Goal: Find contact information: Find contact information

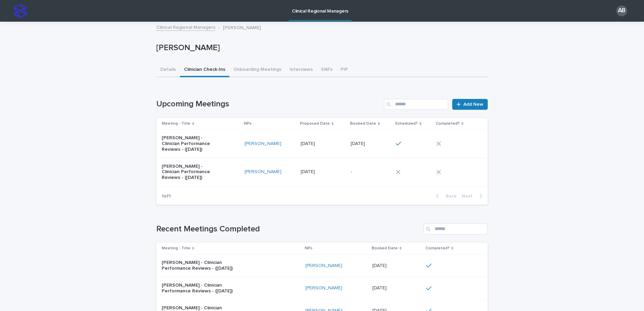
click at [199, 72] on button "Clinician Check-Ins" at bounding box center [204, 70] width 49 height 14
click at [184, 25] on link "Clinical Regional Managers" at bounding box center [185, 27] width 59 height 8
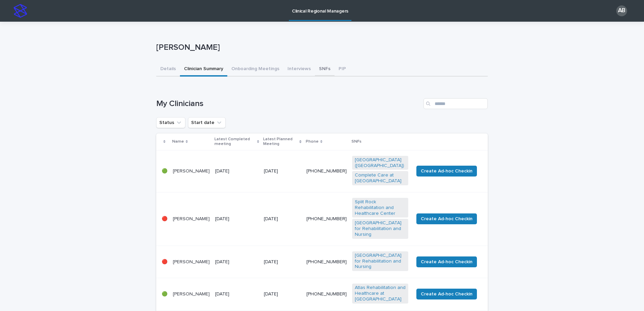
click at [317, 70] on button "SNFs" at bounding box center [325, 69] width 20 height 14
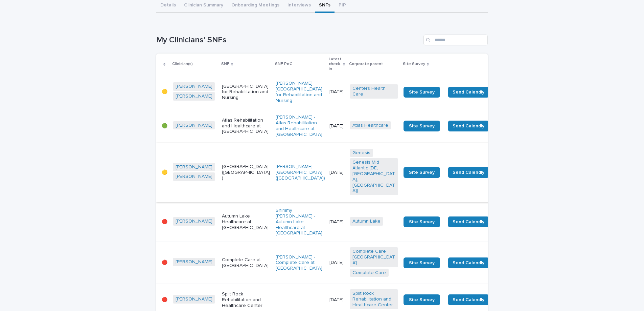
scroll to position [67, 0]
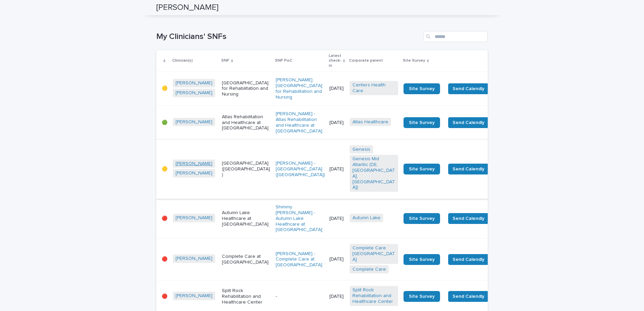
click at [191, 163] on link "[PERSON_NAME]" at bounding box center [194, 164] width 37 height 6
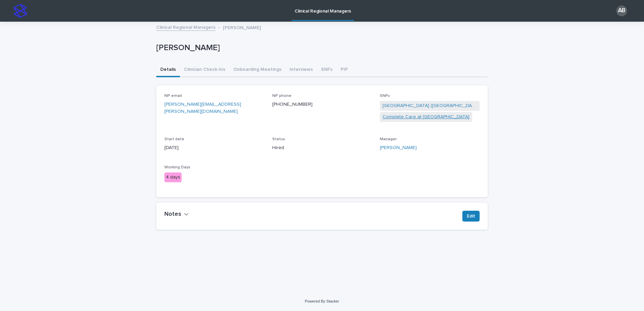
click at [415, 116] on link "Complete Care at [GEOGRAPHIC_DATA]" at bounding box center [426, 116] width 87 height 7
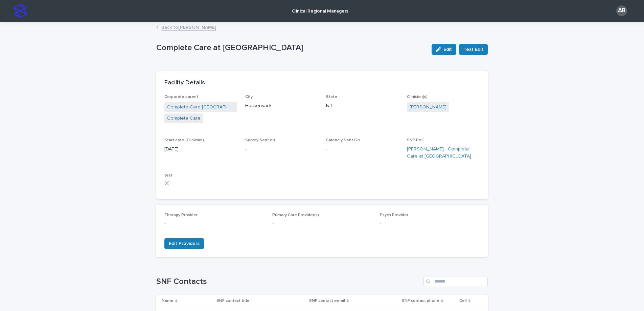
click at [174, 25] on link "Back to [PERSON_NAME]" at bounding box center [188, 27] width 55 height 8
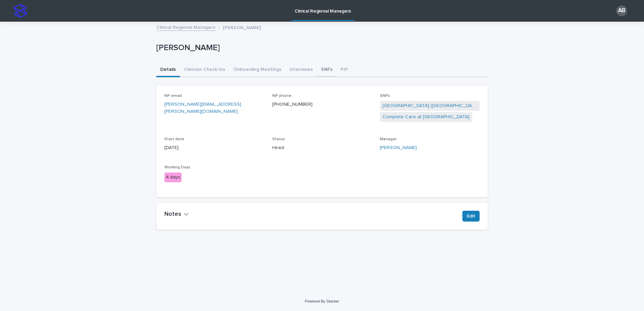
click at [319, 70] on button "SNFs" at bounding box center [327, 70] width 20 height 14
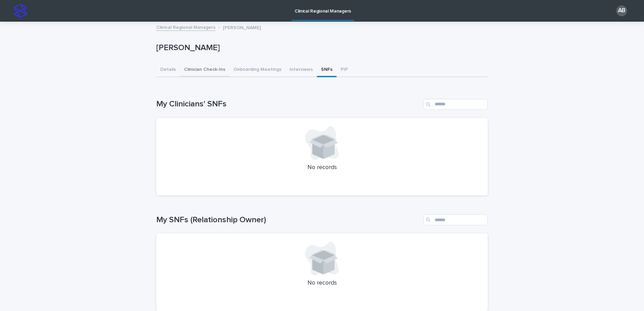
click at [198, 69] on button "Clinician Check-Ins" at bounding box center [204, 70] width 49 height 14
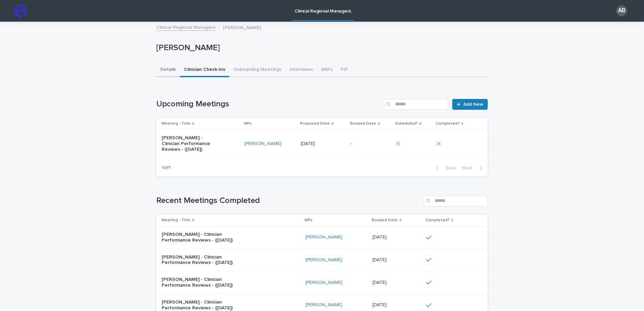
click at [169, 69] on button "Details" at bounding box center [168, 70] width 24 height 14
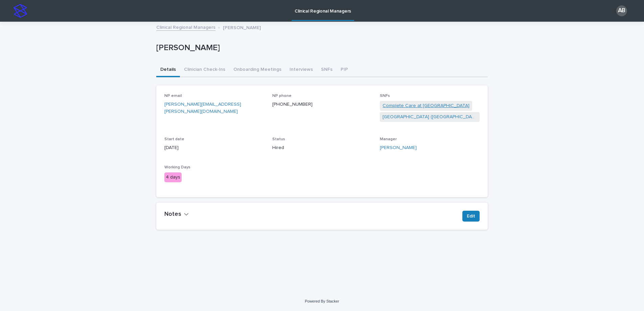
click at [422, 105] on link "Complete Care at [GEOGRAPHIC_DATA]" at bounding box center [426, 105] width 87 height 7
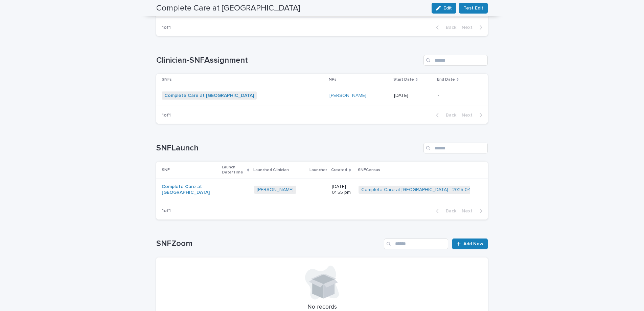
scroll to position [711, 0]
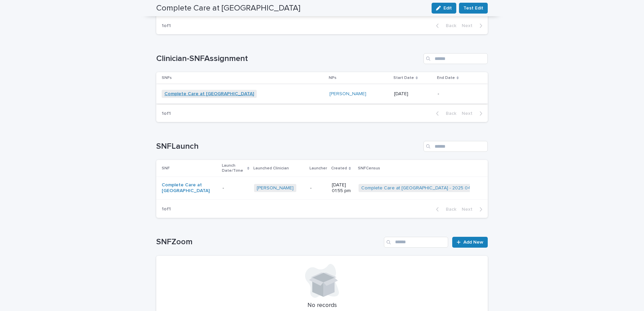
click at [222, 91] on link "Complete Care at [GEOGRAPHIC_DATA]" at bounding box center [209, 94] width 90 height 6
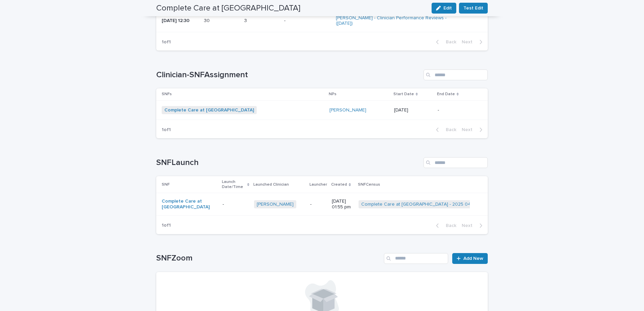
scroll to position [695, 0]
click at [191, 198] on link "Complete Care at [GEOGRAPHIC_DATA]" at bounding box center [189, 204] width 55 height 12
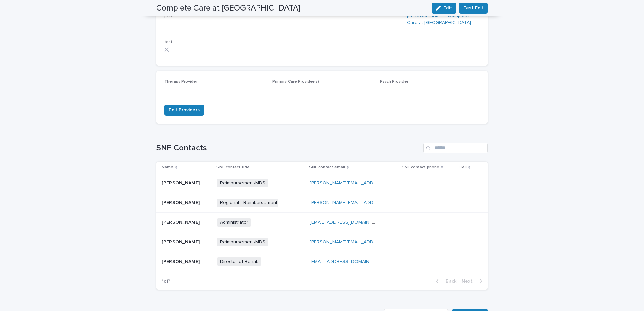
scroll to position [0, 0]
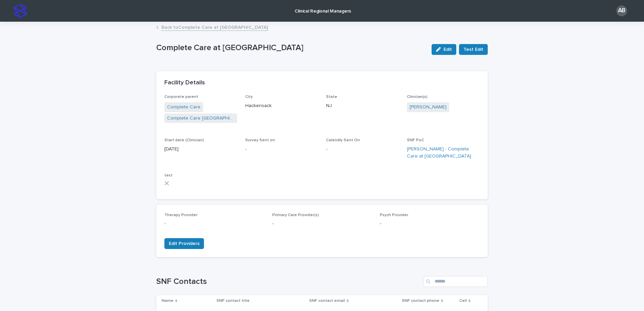
click at [189, 27] on link "Back to Complete Care at [GEOGRAPHIC_DATA]" at bounding box center [214, 27] width 107 height 8
click at [23, 9] on img at bounding box center [21, 11] width 14 height 14
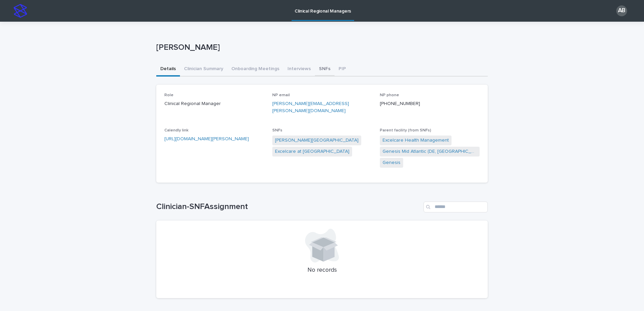
click at [321, 68] on button "SNFs" at bounding box center [325, 69] width 20 height 14
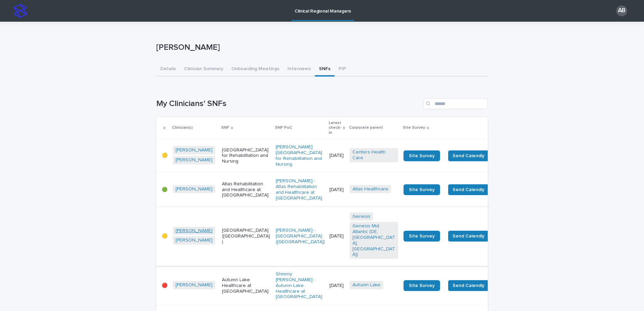
click at [190, 229] on link "[PERSON_NAME]" at bounding box center [194, 231] width 37 height 6
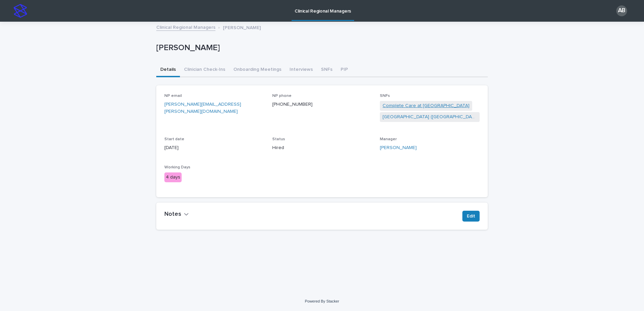
click at [418, 105] on link "Complete Care at [GEOGRAPHIC_DATA]" at bounding box center [426, 105] width 87 height 7
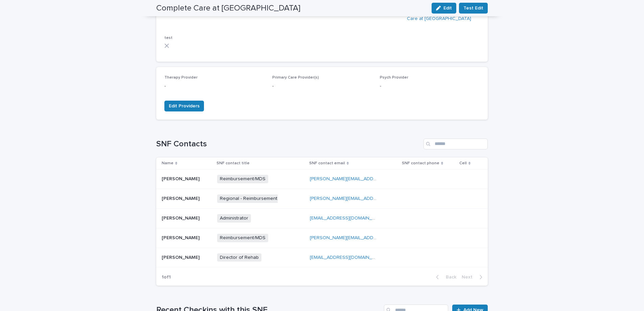
scroll to position [142, 0]
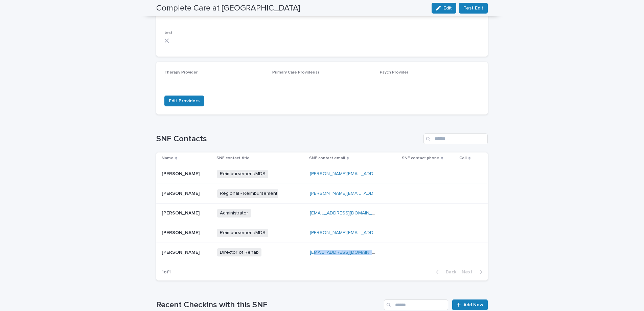
drag, startPoint x: 379, startPoint y: 251, endPoint x: 313, endPoint y: 251, distance: 65.6
click at [313, 251] on div "[EMAIL_ADDRESS][DOMAIN_NAME] [EMAIL_ADDRESS][DOMAIN_NAME]" at bounding box center [353, 252] width 87 height 11
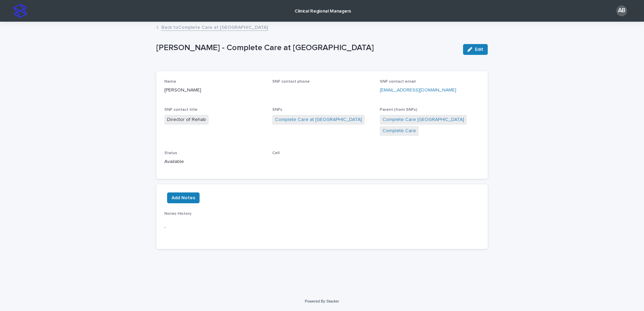
drag, startPoint x: 470, startPoint y: 89, endPoint x: 376, endPoint y: 93, distance: 93.8
click at [376, 92] on div "Name [PERSON_NAME] SNF contact phone SNF contact email [EMAIL_ADDRESS][DOMAIN_N…" at bounding box center [321, 124] width 315 height 91
copy link "[EMAIL_ADDRESS][DOMAIN_NAME]"
click at [185, 28] on link "Back to Complete Care at [GEOGRAPHIC_DATA]" at bounding box center [214, 27] width 107 height 8
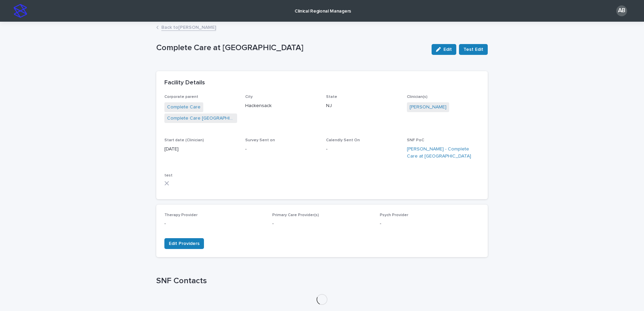
click at [185, 28] on link "Back to [PERSON_NAME]" at bounding box center [188, 27] width 55 height 8
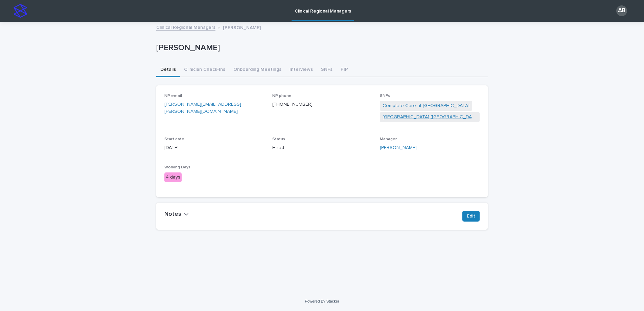
click at [405, 114] on link "[GEOGRAPHIC_DATA] ([GEOGRAPHIC_DATA])" at bounding box center [430, 116] width 94 height 7
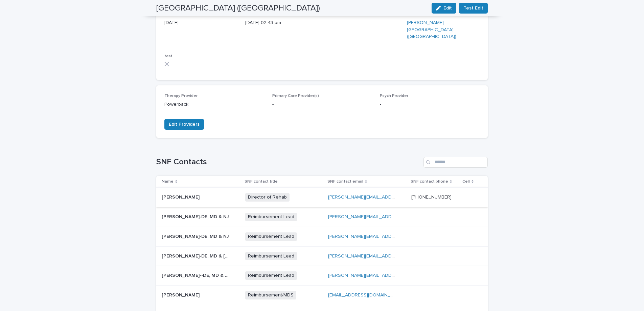
scroll to position [131, 0]
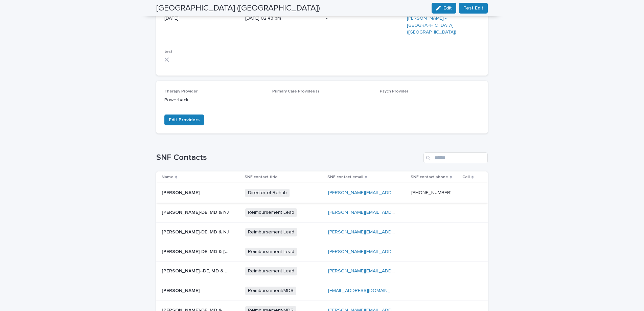
click at [374, 190] on link "[PERSON_NAME][EMAIL_ADDRESS][PERSON_NAME][DOMAIN_NAME]" at bounding box center [403, 192] width 150 height 5
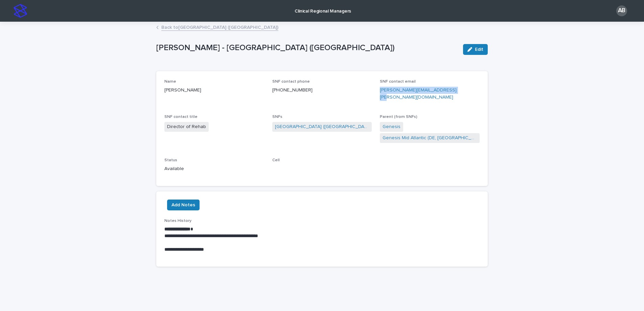
drag, startPoint x: 461, startPoint y: 89, endPoint x: 380, endPoint y: 93, distance: 81.9
click at [380, 93] on p "[PERSON_NAME][EMAIL_ADDRESS][PERSON_NAME][DOMAIN_NAME]" at bounding box center [430, 94] width 100 height 14
copy link "[PERSON_NAME][EMAIL_ADDRESS][PERSON_NAME][DOMAIN_NAME]"
click at [20, 9] on img at bounding box center [21, 11] width 14 height 14
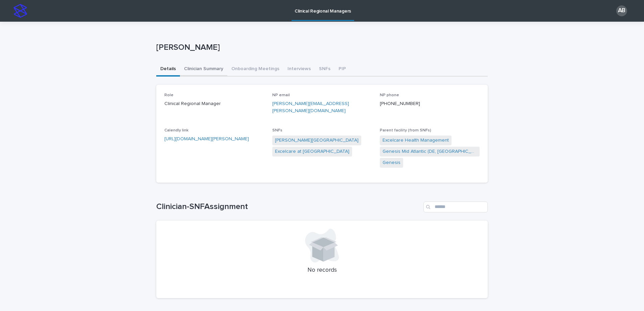
click at [201, 69] on button "Clinician Summary" at bounding box center [203, 69] width 47 height 14
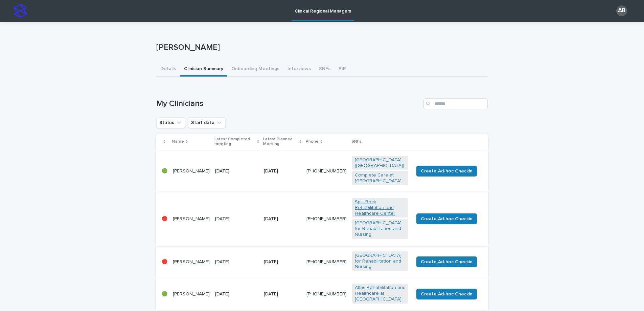
click at [376, 200] on link "Split Rock Rehabilitation and Healthcare Center" at bounding box center [380, 207] width 51 height 17
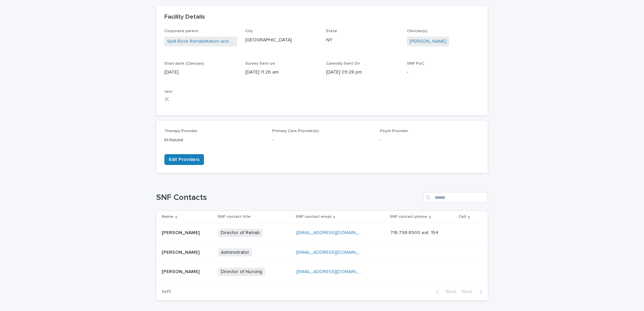
scroll to position [70, 0]
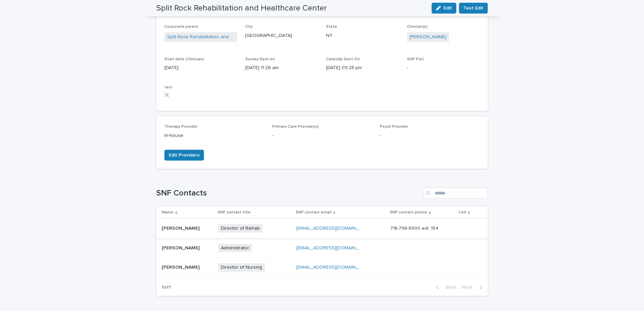
click at [325, 228] on link "[EMAIL_ADDRESS][DOMAIN_NAME]" at bounding box center [334, 228] width 76 height 5
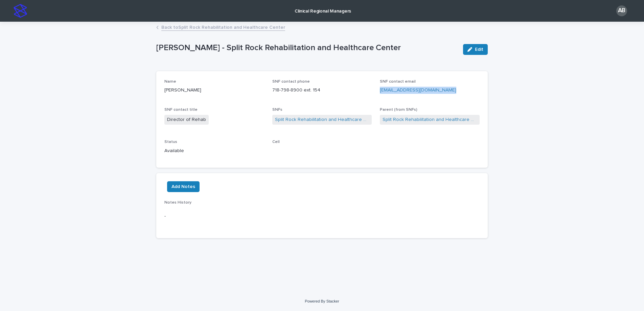
drag, startPoint x: 447, startPoint y: 91, endPoint x: 380, endPoint y: 91, distance: 67.7
click at [380, 91] on p "[EMAIL_ADDRESS][DOMAIN_NAME]" at bounding box center [430, 90] width 100 height 7
copy link "[EMAIL_ADDRESS][DOMAIN_NAME]"
click at [190, 26] on link "Back to Split Rock Rehabilitation and Healthcare Center" at bounding box center [223, 27] width 124 height 8
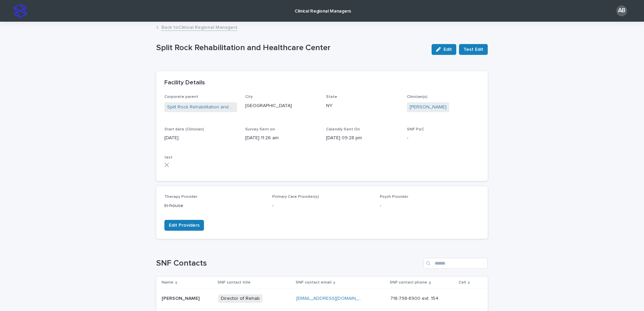
click at [175, 28] on link "Back to Clinical Regional Managers" at bounding box center [199, 27] width 76 height 8
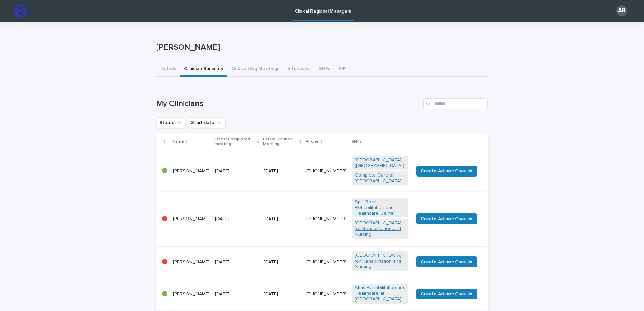
click at [382, 222] on link "[GEOGRAPHIC_DATA] for Rehabilitation and Nursing" at bounding box center [380, 228] width 51 height 17
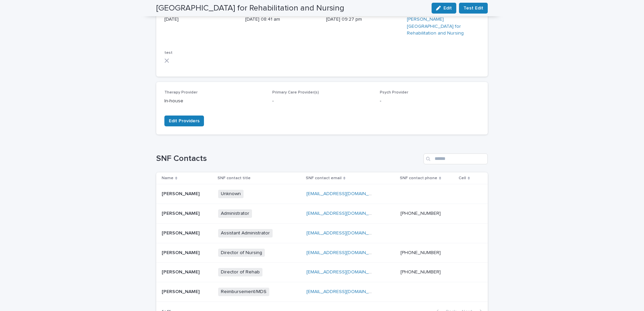
scroll to position [130, 0]
click at [342, 269] on link "[EMAIL_ADDRESS][DOMAIN_NAME]" at bounding box center [344, 271] width 76 height 5
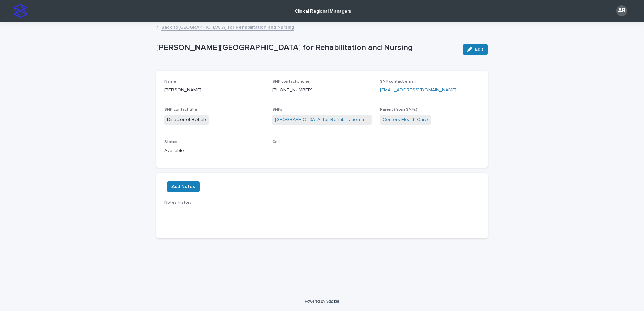
drag, startPoint x: 451, startPoint y: 90, endPoint x: 380, endPoint y: 88, distance: 71.7
click at [380, 88] on p "[EMAIL_ADDRESS][DOMAIN_NAME]" at bounding box center [430, 90] width 100 height 7
copy link "[EMAIL_ADDRESS][DOMAIN_NAME]"
click at [248, 28] on link "Back to [GEOGRAPHIC_DATA] for Rehabilitation and Nursing" at bounding box center [227, 27] width 133 height 8
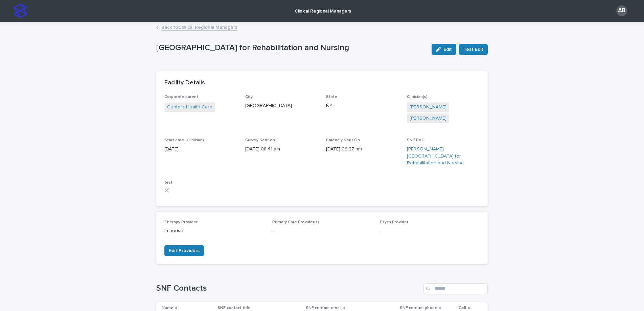
click at [186, 28] on link "Back to Clinical Regional Managers" at bounding box center [199, 27] width 76 height 8
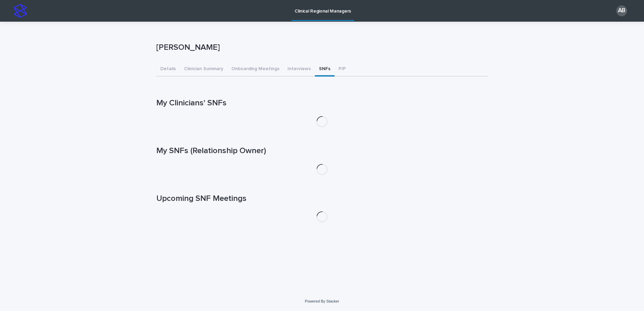
click at [319, 68] on button "SNFs" at bounding box center [325, 69] width 20 height 14
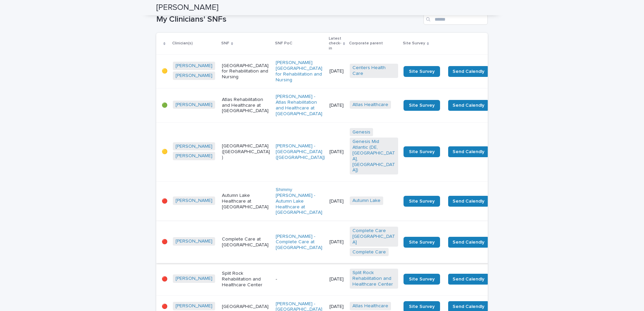
scroll to position [85, 0]
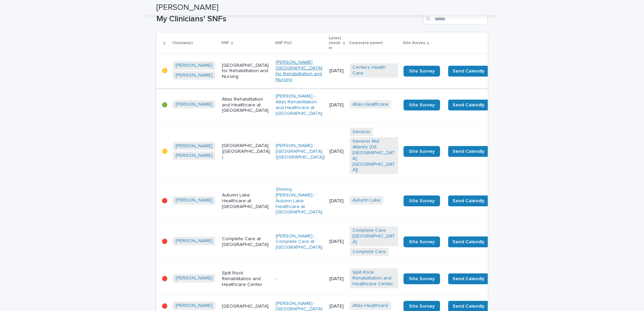
click at [276, 75] on link "[PERSON_NAME][GEOGRAPHIC_DATA] for Rehabilitation and Nursing" at bounding box center [300, 71] width 48 height 23
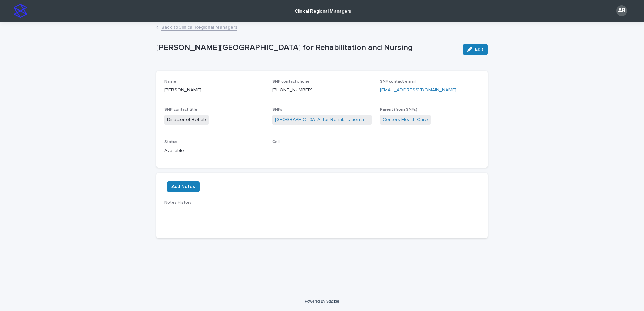
drag, startPoint x: 453, startPoint y: 90, endPoint x: 379, endPoint y: 91, distance: 73.7
click at [379, 91] on div "Name [PERSON_NAME] SNF contact phone [PHONE_NUMBER] SNF contact email [EMAIL_AD…" at bounding box center [321, 119] width 315 height 81
copy link "[EMAIL_ADDRESS][DOMAIN_NAME]"
click at [201, 28] on link "Back to Clinical Regional Managers" at bounding box center [199, 27] width 76 height 8
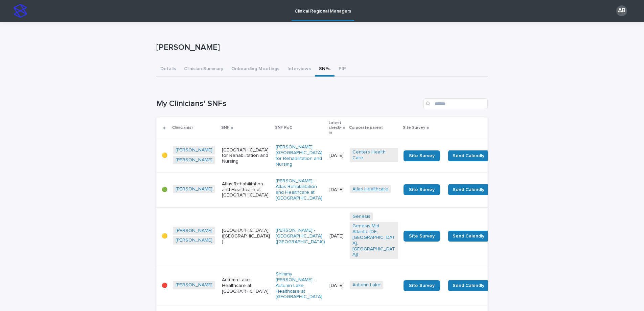
click at [352, 192] on link "Atlas Healthcare" at bounding box center [370, 189] width 36 height 6
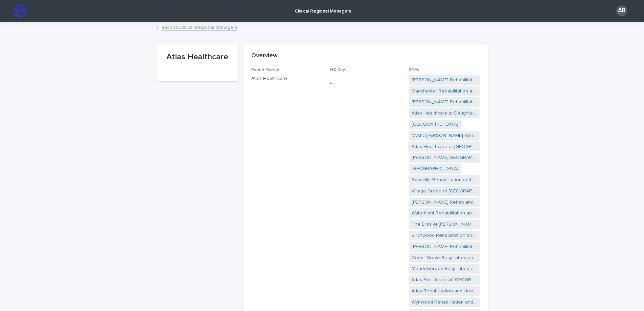
click at [182, 26] on link "Back to Clinical Regional Managers" at bounding box center [199, 27] width 76 height 8
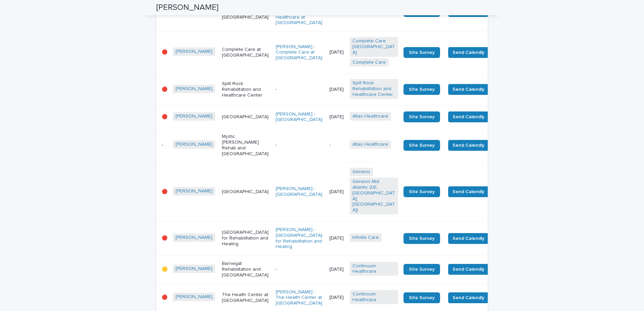
scroll to position [278, 0]
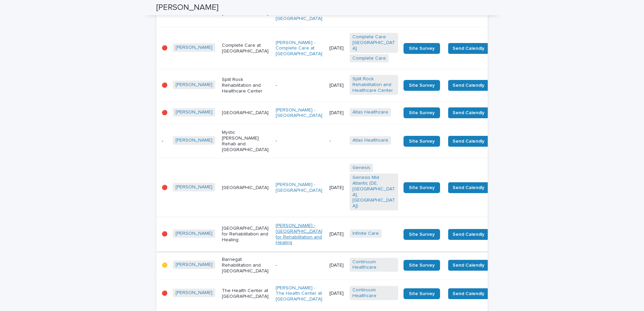
click at [276, 245] on link "[PERSON_NAME] - [GEOGRAPHIC_DATA] for Rehabilitation and Healing" at bounding box center [300, 234] width 48 height 23
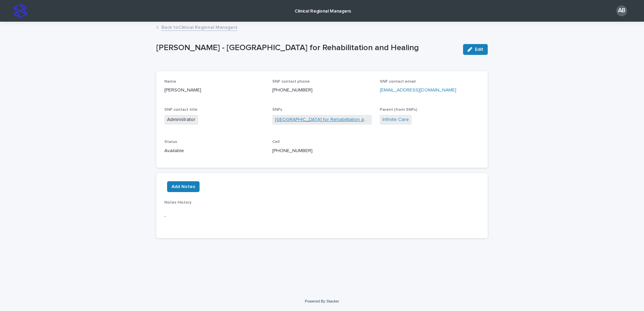
click at [292, 117] on link "[GEOGRAPHIC_DATA] for Rehabilitation and Healing" at bounding box center [322, 119] width 94 height 7
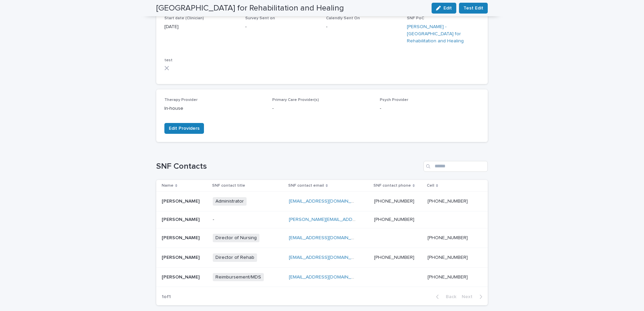
scroll to position [119, 0]
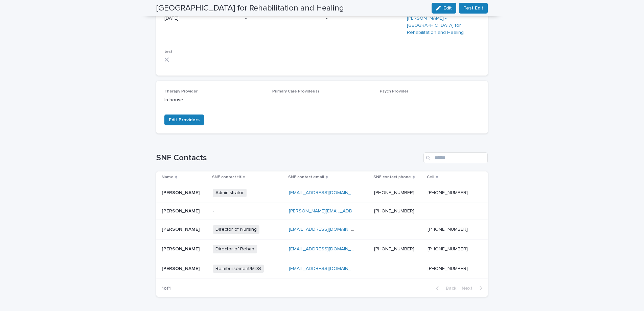
click at [201, 245] on p "[PERSON_NAME]" at bounding box center [181, 248] width 39 height 7
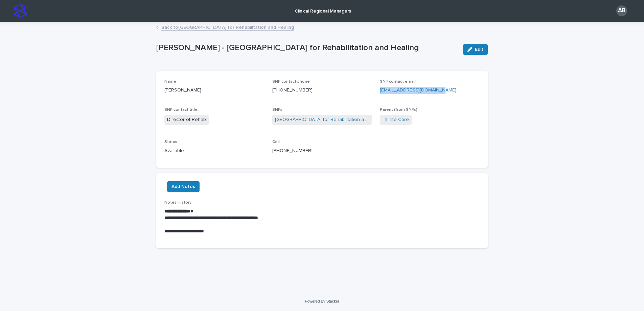
drag, startPoint x: 435, startPoint y: 91, endPoint x: 379, endPoint y: 90, distance: 56.5
click at [379, 90] on div "Name [PERSON_NAME] SNF contact phone [PHONE_NUMBER] SNF contact email [EMAIL_AD…" at bounding box center [321, 119] width 315 height 81
copy link "[EMAIL_ADDRESS][DOMAIN_NAME]"
click at [215, 27] on link "Back to [GEOGRAPHIC_DATA] for Rehabilitation and Healing" at bounding box center [227, 27] width 133 height 8
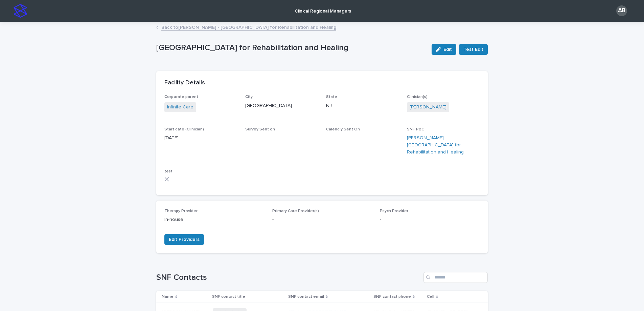
click at [183, 26] on link "Back to [PERSON_NAME][GEOGRAPHIC_DATA] for Rehabilitation and Healing" at bounding box center [248, 27] width 175 height 8
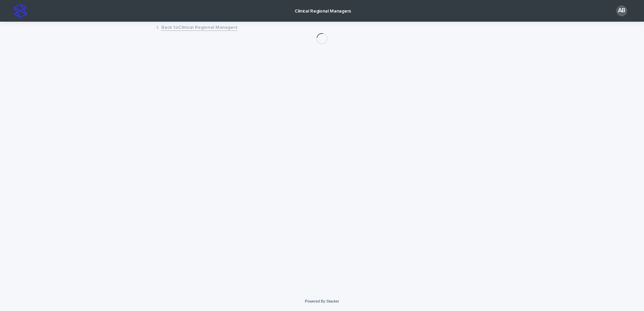
click at [183, 26] on link "Back to Clinical Regional Managers" at bounding box center [199, 27] width 76 height 8
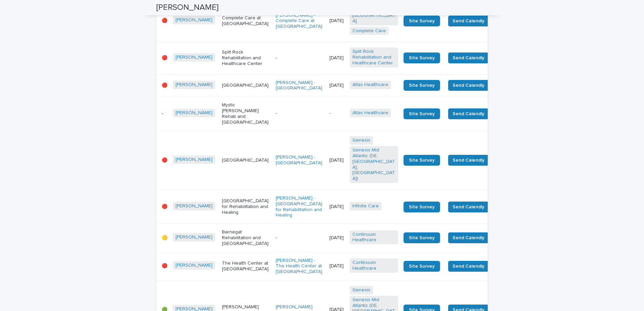
scroll to position [306, 0]
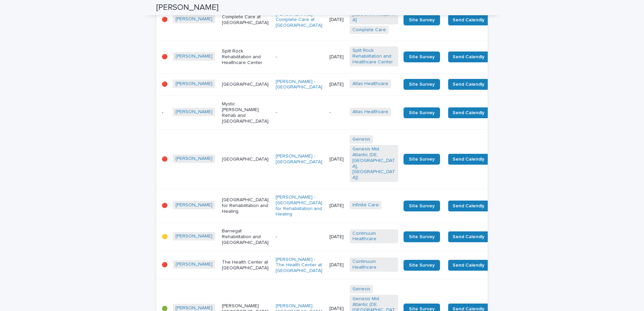
click at [352, 242] on link "Continuum Healthcare" at bounding box center [373, 236] width 43 height 12
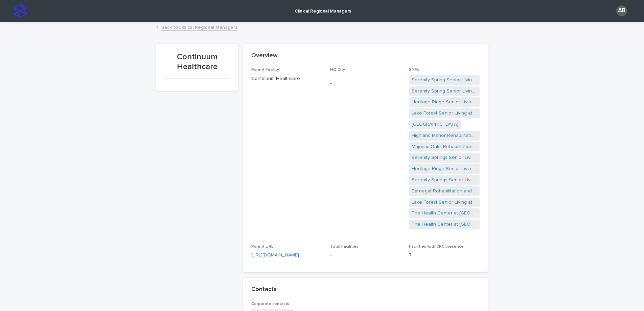
click at [195, 27] on link "Back to Clinical Regional Managers" at bounding box center [199, 27] width 76 height 8
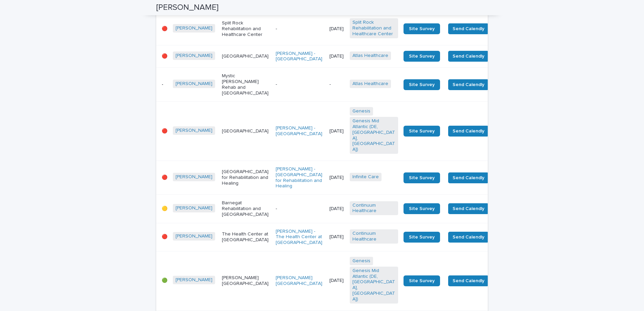
scroll to position [336, 0]
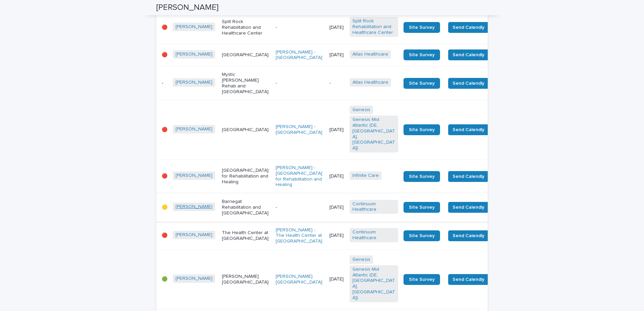
click at [190, 209] on link "[PERSON_NAME]" at bounding box center [194, 207] width 37 height 6
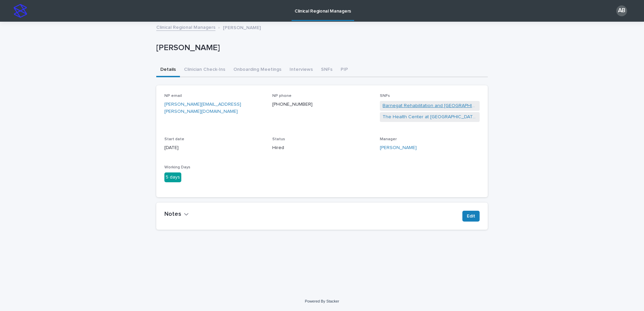
click at [436, 106] on link "Barnegat Rehabilitation and [GEOGRAPHIC_DATA]" at bounding box center [430, 105] width 94 height 7
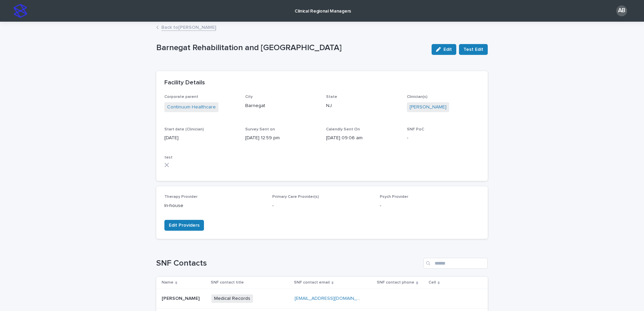
click at [186, 28] on link "Back to [PERSON_NAME]" at bounding box center [188, 27] width 55 height 8
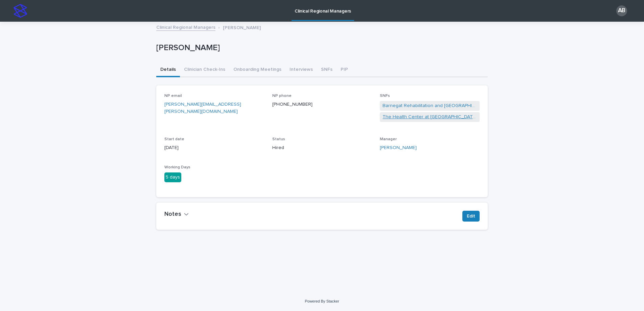
click at [402, 117] on link "The Health Center at [GEOGRAPHIC_DATA]" at bounding box center [430, 116] width 94 height 7
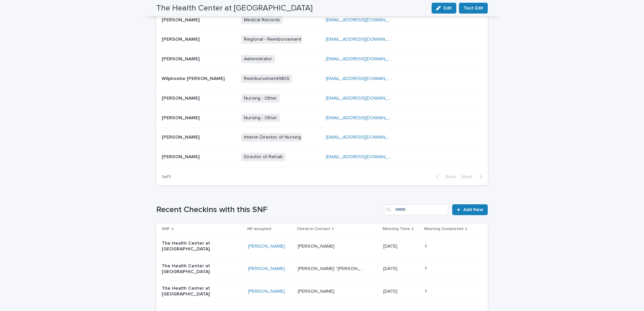
scroll to position [286, 0]
click at [341, 155] on link "[EMAIL_ADDRESS][DOMAIN_NAME]" at bounding box center [364, 155] width 76 height 5
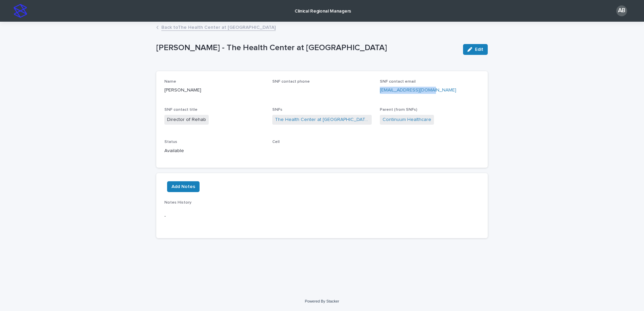
drag, startPoint x: 431, startPoint y: 92, endPoint x: 376, endPoint y: 92, distance: 54.5
click at [376, 92] on div "Name [PERSON_NAME] SNF contact phone SNF contact email [EMAIL_ADDRESS][DOMAIN_N…" at bounding box center [321, 119] width 315 height 81
copy link "[EMAIL_ADDRESS][DOMAIN_NAME]"
click at [223, 27] on link "Back to The [GEOGRAPHIC_DATA] at [GEOGRAPHIC_DATA]" at bounding box center [218, 27] width 114 height 8
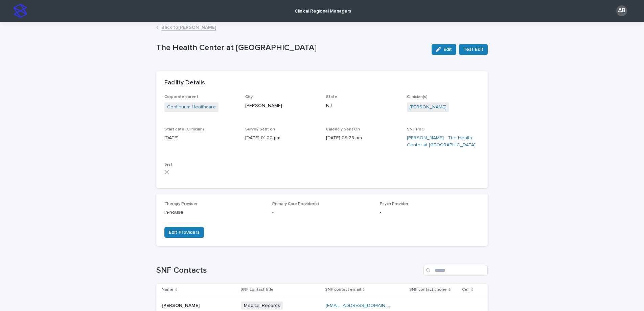
click at [182, 27] on link "Back to [PERSON_NAME]" at bounding box center [188, 27] width 55 height 8
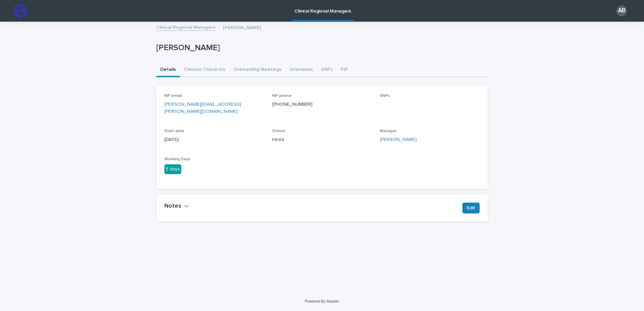
click at [182, 27] on link "Clinical Regional Managers" at bounding box center [185, 27] width 59 height 8
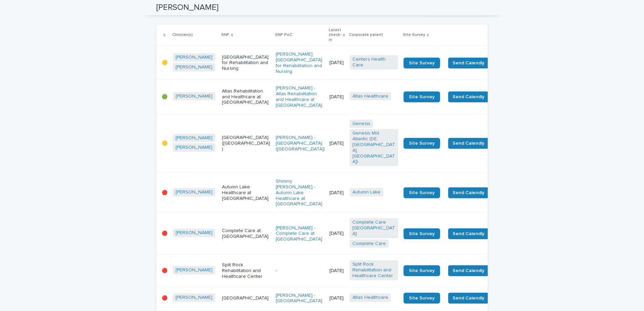
scroll to position [93, 0]
click at [189, 189] on link "[PERSON_NAME]" at bounding box center [194, 192] width 37 height 6
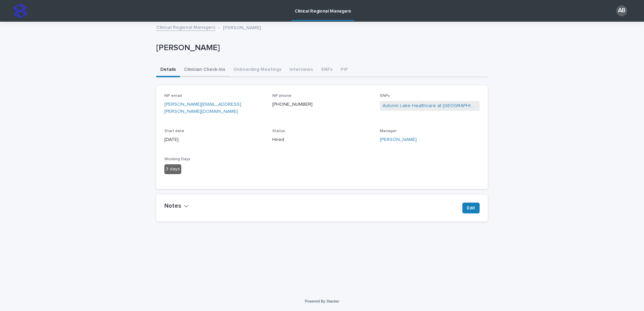
click at [198, 69] on button "Clinician Check-Ins" at bounding box center [204, 70] width 49 height 14
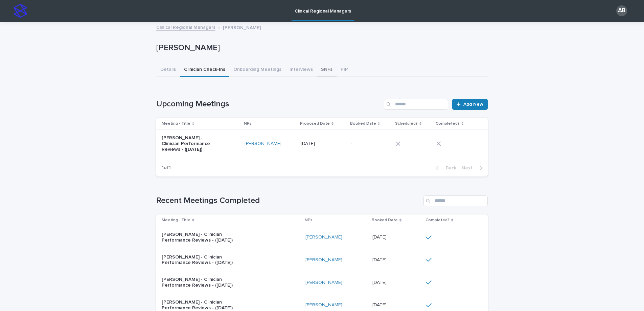
click at [321, 69] on button "SNFs" at bounding box center [327, 70] width 20 height 14
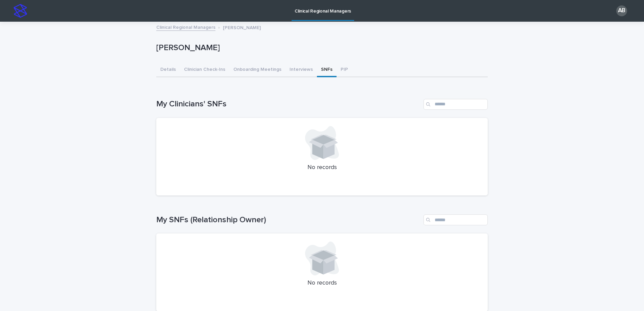
click at [541, 104] on div "Loading... Saving… Loading... Saving… [PERSON_NAME] [PERSON_NAME] Sorry, there …" at bounding box center [322, 243] width 644 height 443
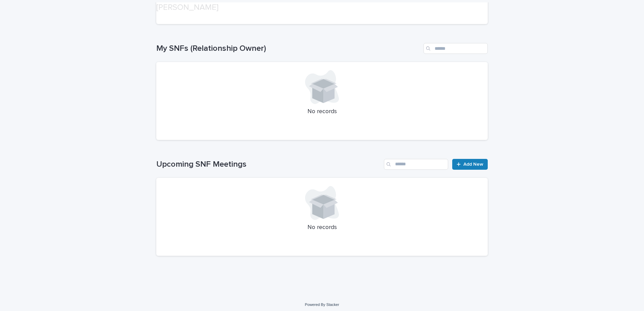
scroll to position [174, 0]
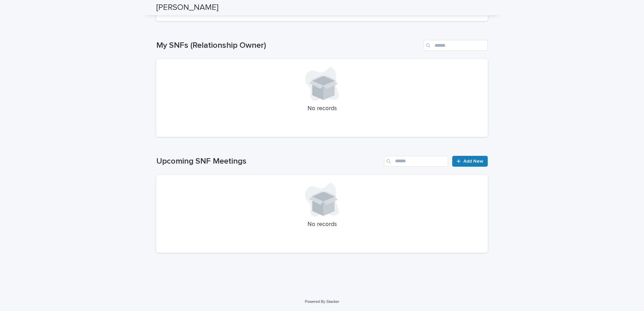
click at [556, 112] on div "Loading... Saving… Loading... Saving… [PERSON_NAME] [PERSON_NAME] Sorry, there …" at bounding box center [322, 69] width 644 height 443
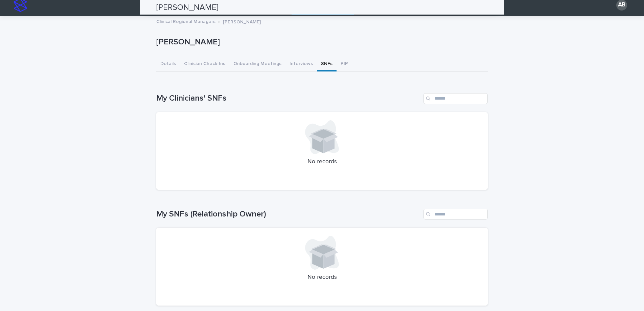
scroll to position [0, 0]
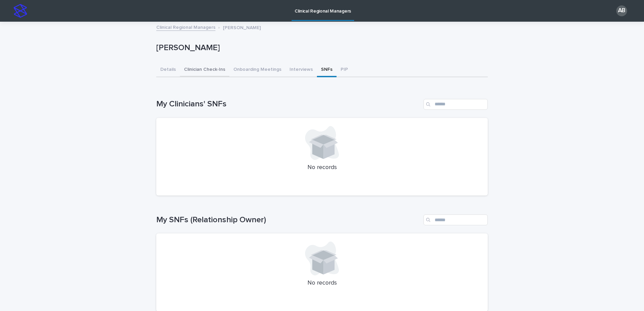
click at [197, 69] on button "Clinician Check-Ins" at bounding box center [204, 70] width 49 height 14
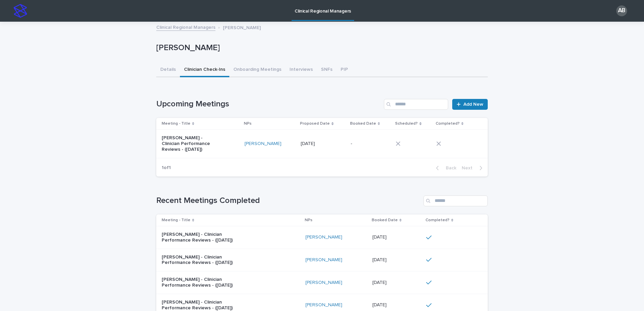
click at [182, 29] on link "Clinical Regional Managers" at bounding box center [185, 27] width 59 height 8
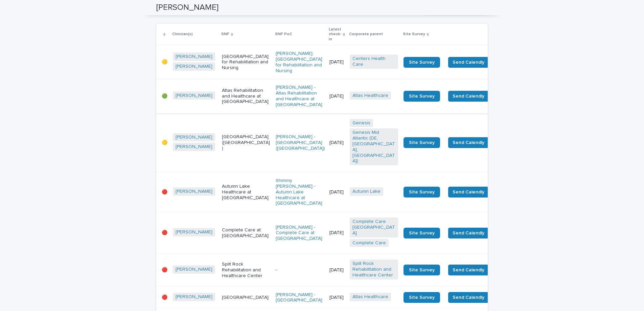
scroll to position [95, 0]
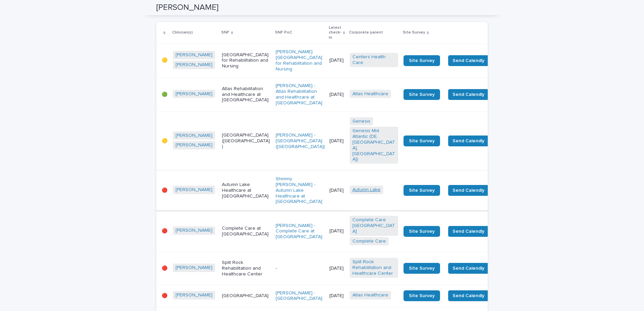
click at [352, 187] on link "Autumn Lake" at bounding box center [366, 190] width 28 height 6
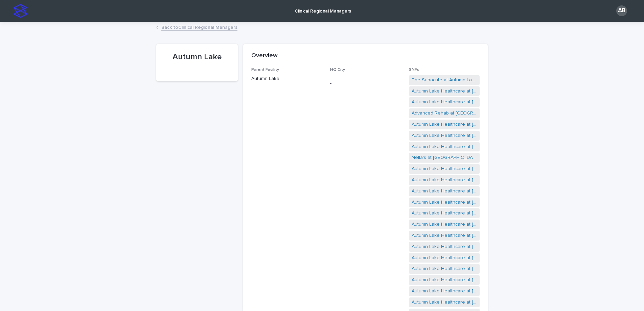
click at [212, 24] on link "Back to Clinical Regional Managers" at bounding box center [199, 27] width 76 height 8
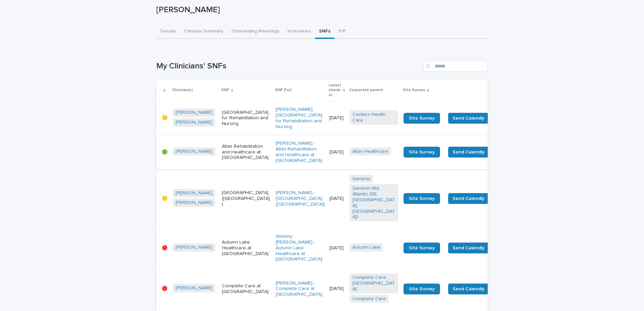
scroll to position [39, 0]
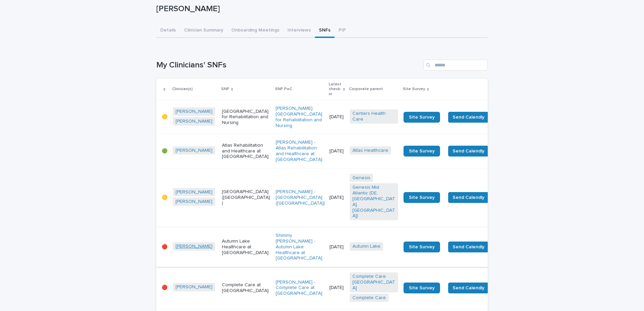
click at [189, 243] on link "[PERSON_NAME]" at bounding box center [194, 246] width 37 height 6
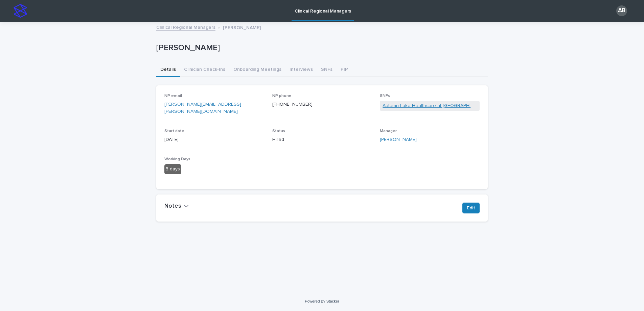
click at [413, 107] on link "Autumn Lake Healthcare at [GEOGRAPHIC_DATA]" at bounding box center [430, 105] width 94 height 7
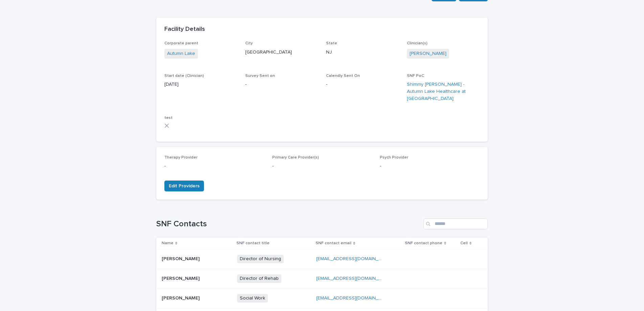
scroll to position [55, 0]
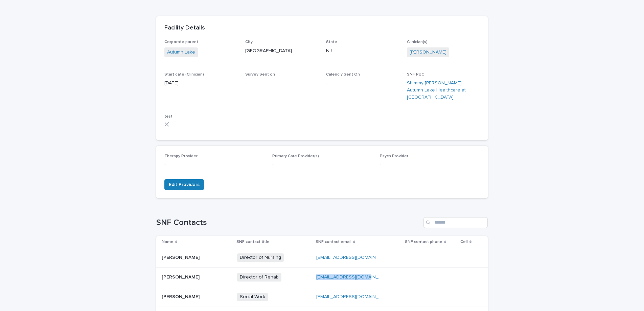
drag, startPoint x: 360, startPoint y: 270, endPoint x: 310, endPoint y: 271, distance: 49.7
click at [316, 273] on p "[EMAIL_ADDRESS][DOMAIN_NAME]" at bounding box center [350, 276] width 69 height 7
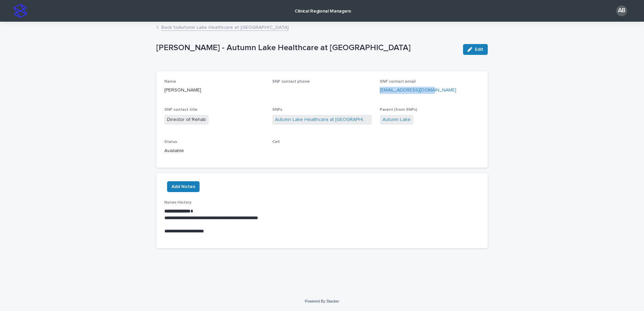
drag, startPoint x: 430, startPoint y: 91, endPoint x: 377, endPoint y: 93, distance: 52.8
click at [377, 93] on div "Name [PERSON_NAME] SNF contact phone SNF contact email [EMAIL_ADDRESS][DOMAIN_N…" at bounding box center [321, 119] width 315 height 81
copy link "[EMAIL_ADDRESS][DOMAIN_NAME]"
click at [224, 27] on link "Back to Autumn Lake Healthcare at [GEOGRAPHIC_DATA]" at bounding box center [224, 27] width 127 height 8
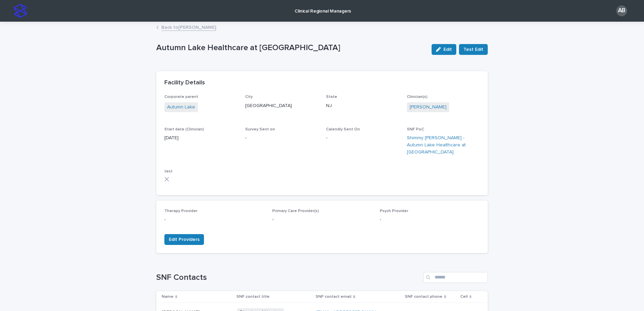
click at [182, 29] on link "Back to [PERSON_NAME]" at bounding box center [188, 27] width 55 height 8
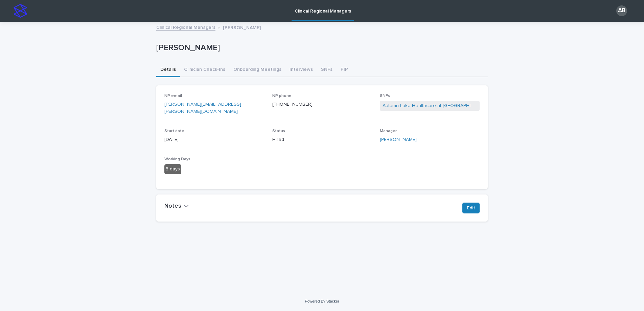
click at [182, 29] on link "Clinical Regional Managers" at bounding box center [185, 27] width 59 height 8
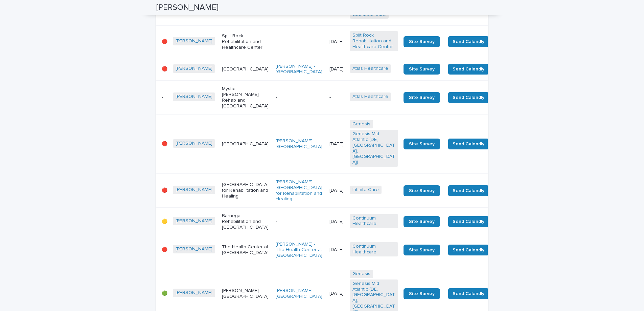
scroll to position [324, 0]
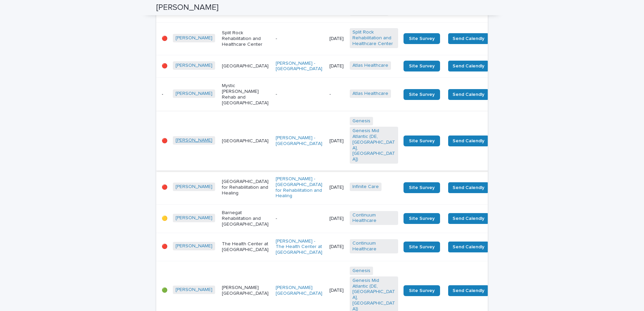
click at [197, 143] on link "[PERSON_NAME]" at bounding box center [194, 140] width 37 height 6
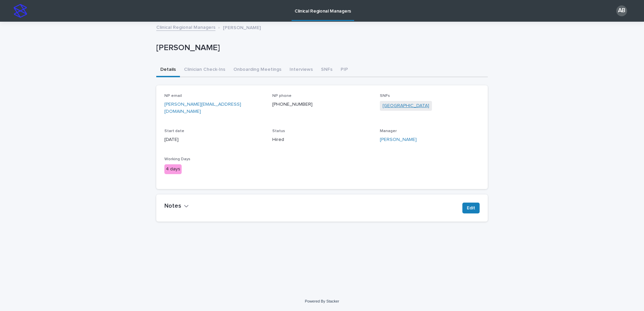
click at [394, 107] on link "[GEOGRAPHIC_DATA]" at bounding box center [406, 105] width 47 height 7
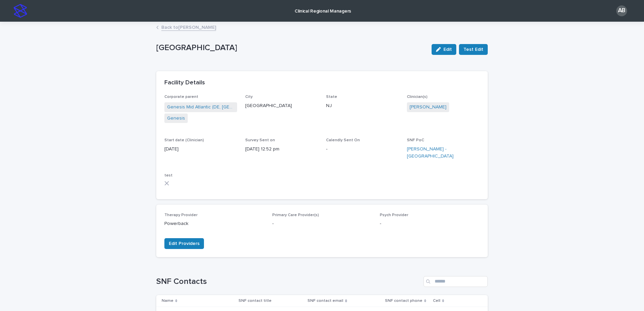
click at [177, 31] on div "Back to [PERSON_NAME]" at bounding box center [322, 27] width 338 height 9
click at [12, 10] on div "Clinical Regional Managers AB" at bounding box center [322, 11] width 644 height 22
click at [19, 10] on img at bounding box center [21, 11] width 14 height 14
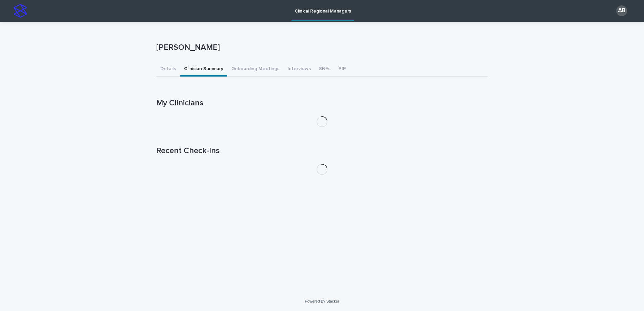
click at [206, 68] on button "Clinician Summary" at bounding box center [203, 69] width 47 height 14
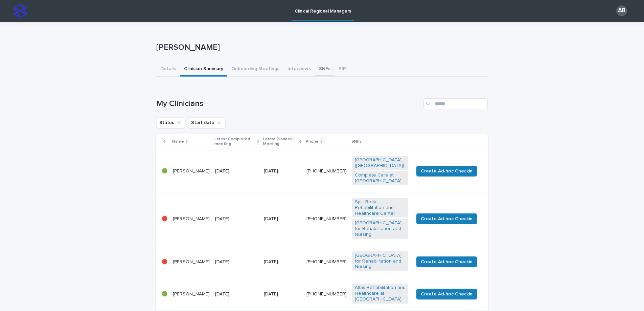
click at [320, 67] on button "SNFs" at bounding box center [325, 69] width 20 height 14
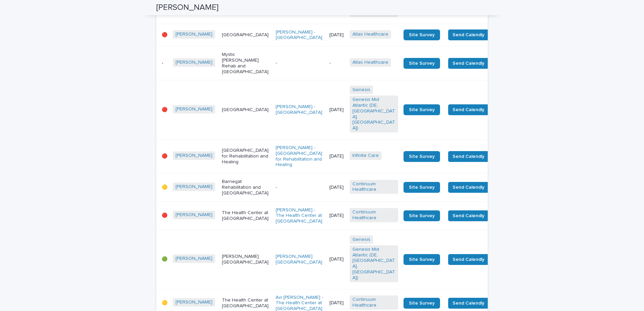
scroll to position [356, 0]
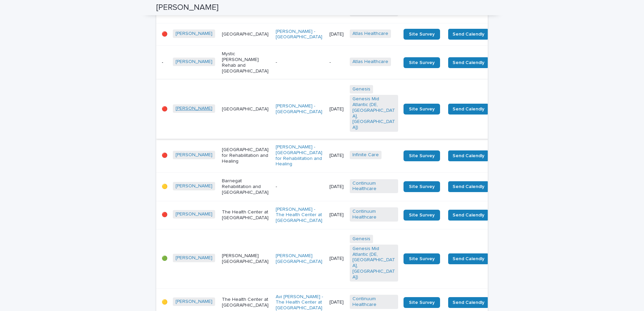
click at [178, 111] on link "[PERSON_NAME]" at bounding box center [194, 109] width 37 height 6
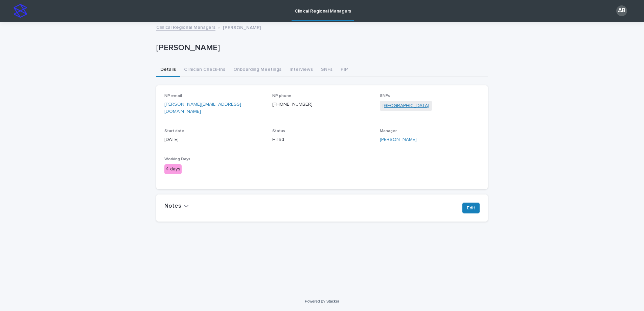
click at [394, 106] on link "[GEOGRAPHIC_DATA]" at bounding box center [406, 105] width 47 height 7
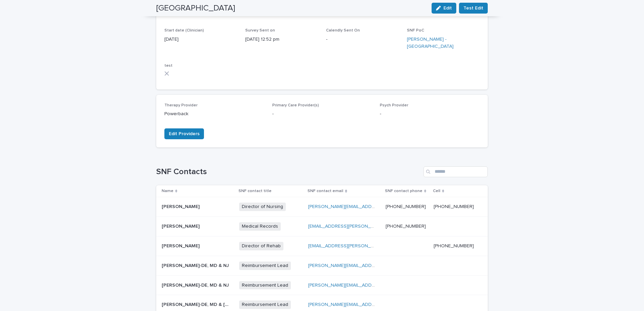
scroll to position [110, 0]
click at [211, 242] on div "[PERSON_NAME] [PERSON_NAME]" at bounding box center [198, 245] width 72 height 11
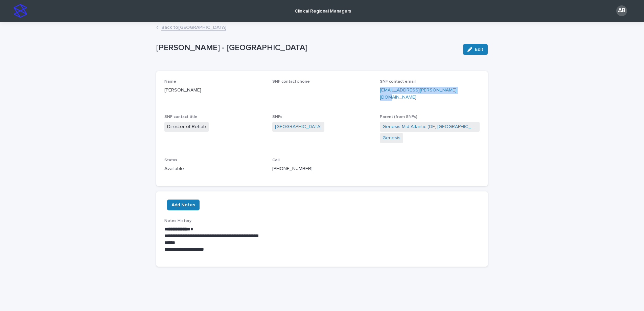
drag, startPoint x: 456, startPoint y: 91, endPoint x: 379, endPoint y: 92, distance: 77.1
click at [378, 91] on div "Name [PERSON_NAME] SNF contact phone SNF contact email [EMAIL_ADDRESS][PERSON_N…" at bounding box center [321, 128] width 315 height 98
copy link "[EMAIL_ADDRESS][PERSON_NAME][DOMAIN_NAME]"
click at [185, 28] on link "Back to [GEOGRAPHIC_DATA]" at bounding box center [193, 27] width 65 height 8
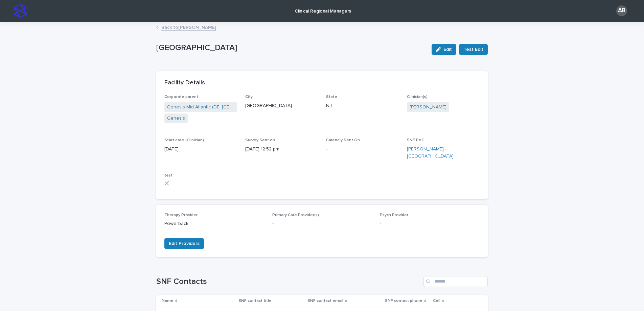
click at [15, 14] on img at bounding box center [21, 11] width 14 height 14
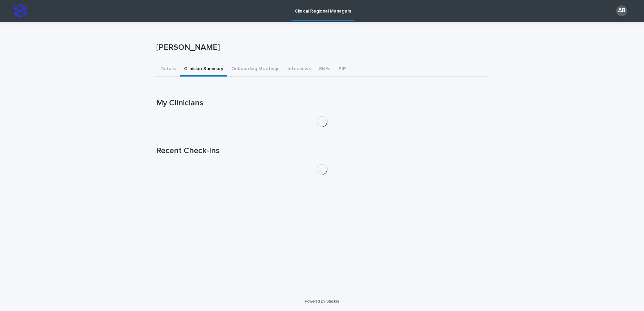
click at [202, 69] on button "Clinician Summary" at bounding box center [203, 69] width 47 height 14
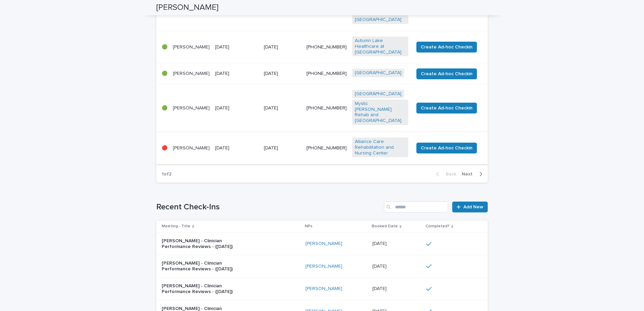
scroll to position [360, 0]
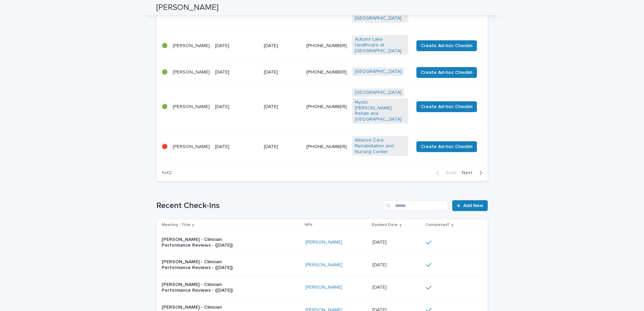
click at [470, 170] on span "Next" at bounding box center [469, 172] width 15 height 5
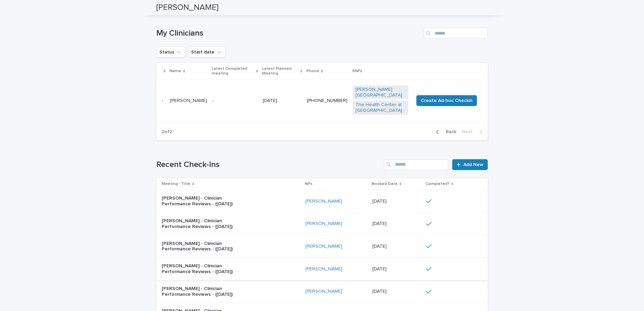
scroll to position [0, 0]
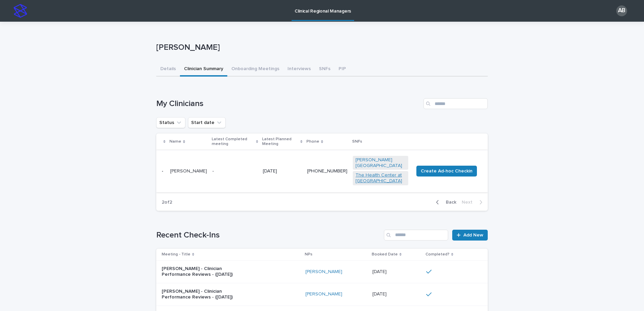
click at [368, 172] on link "The Health Center at [GEOGRAPHIC_DATA]" at bounding box center [381, 178] width 50 height 12
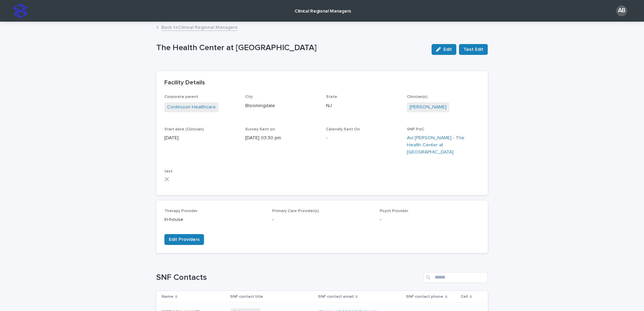
click at [220, 28] on link "Back to Clinical Regional Managers" at bounding box center [199, 27] width 76 height 8
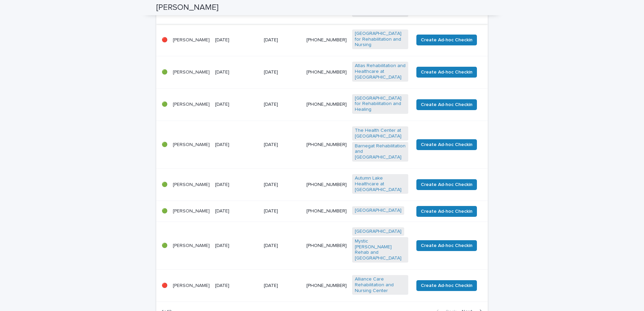
scroll to position [224, 0]
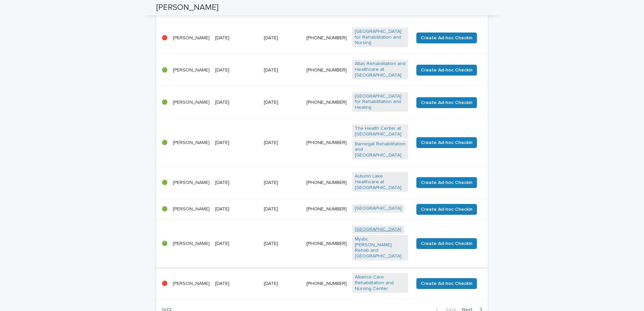
click at [368, 226] on link "[GEOGRAPHIC_DATA]" at bounding box center [378, 229] width 47 height 6
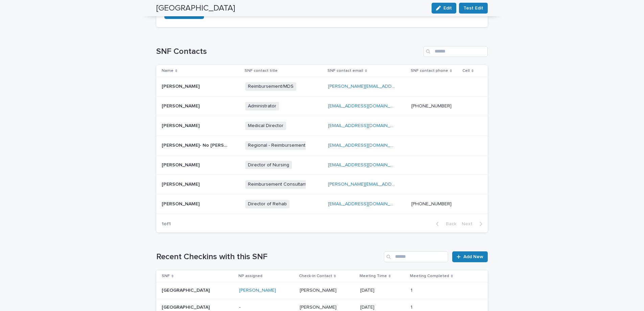
scroll to position [223, 0]
click at [206, 202] on p at bounding box center [196, 203] width 68 height 6
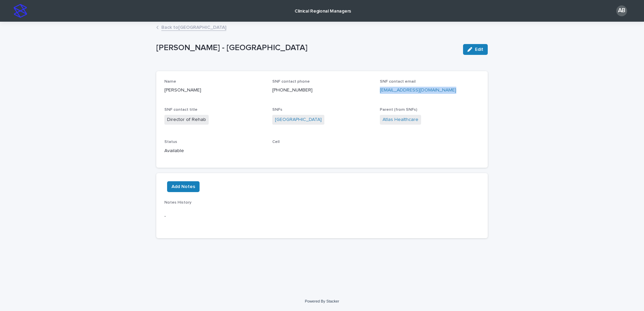
drag, startPoint x: 451, startPoint y: 90, endPoint x: 379, endPoint y: 90, distance: 72.4
click at [379, 90] on div "Name [PERSON_NAME] SNF contact phone [PHONE_NUMBER] SNF contact email [EMAIL_AD…" at bounding box center [321, 119] width 315 height 81
copy link "[EMAIL_ADDRESS][DOMAIN_NAME]"
click at [217, 29] on link "Back to [GEOGRAPHIC_DATA]" at bounding box center [193, 27] width 65 height 8
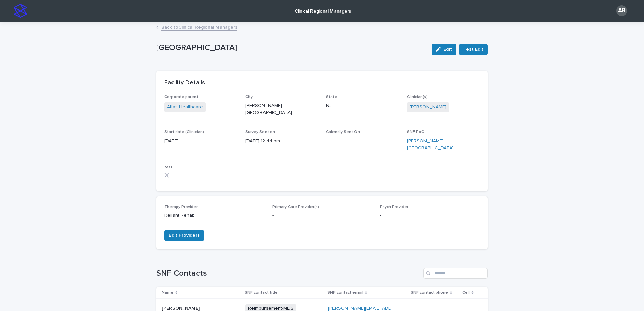
click at [204, 28] on link "Back to Clinical Regional Managers" at bounding box center [199, 27] width 76 height 8
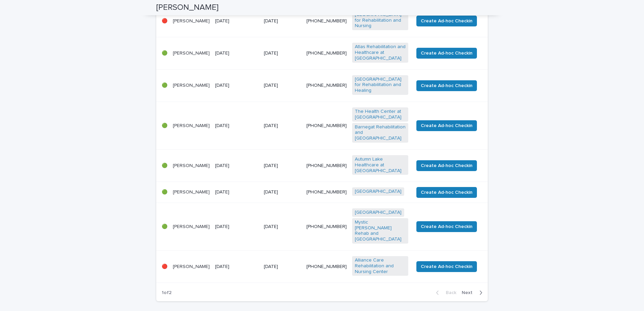
scroll to position [248, 0]
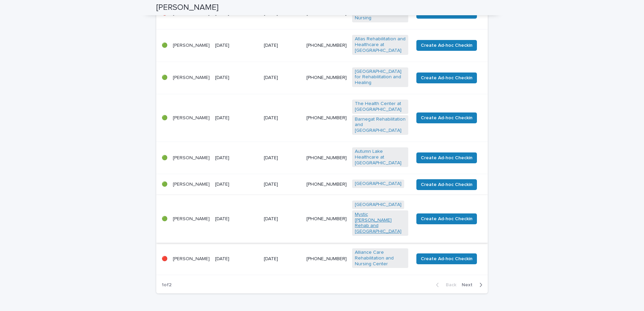
click at [374, 214] on link "Mystic [PERSON_NAME] Rehab and [GEOGRAPHIC_DATA]" at bounding box center [380, 222] width 51 height 23
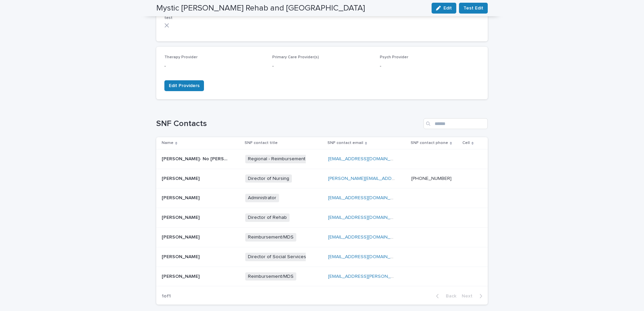
scroll to position [145, 0]
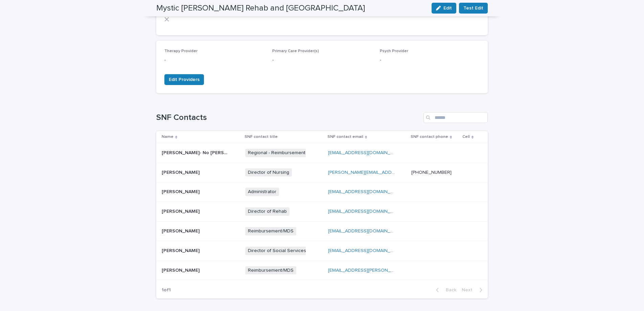
click at [194, 209] on p "[PERSON_NAME]" at bounding box center [181, 210] width 39 height 7
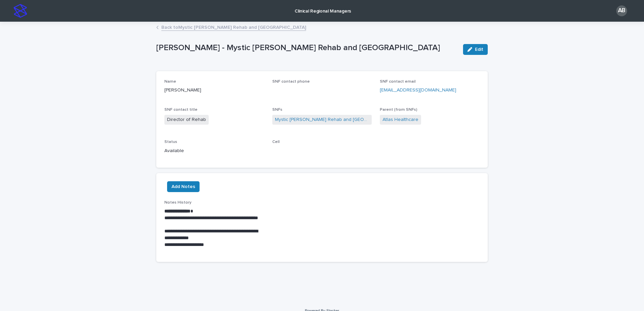
drag, startPoint x: 461, startPoint y: 91, endPoint x: 379, endPoint y: 90, distance: 82.9
click at [379, 90] on div "Name [PERSON_NAME] SNF contact phone SNF contact email [EMAIL_ADDRESS][DOMAIN_N…" at bounding box center [321, 119] width 315 height 81
click at [237, 28] on link "Back to Mystic [PERSON_NAME] Rehab and [GEOGRAPHIC_DATA]" at bounding box center [233, 27] width 145 height 8
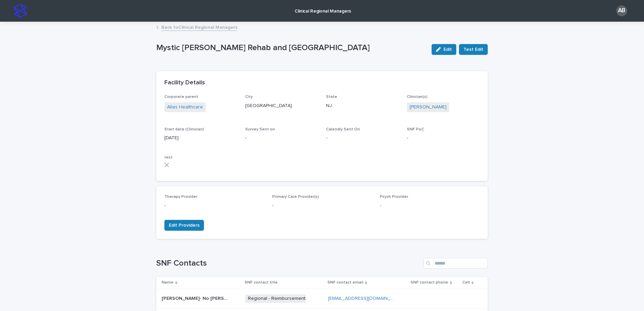
click at [189, 28] on link "Back to Clinical Regional Managers" at bounding box center [199, 27] width 76 height 8
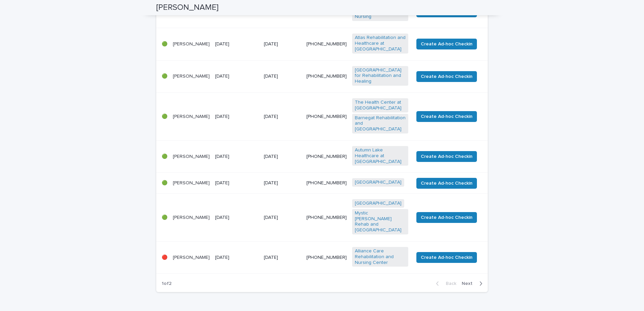
scroll to position [250, 0]
click at [388, 248] on link "Alliance Care Rehabilitation and Nursing Center" at bounding box center [380, 256] width 51 height 17
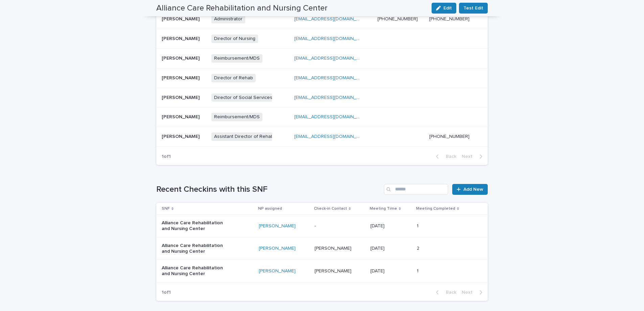
scroll to position [294, 0]
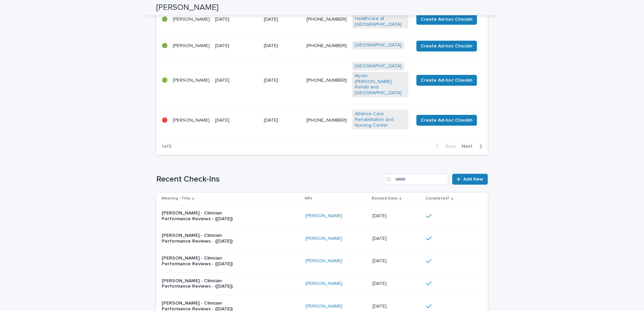
scroll to position [305, 0]
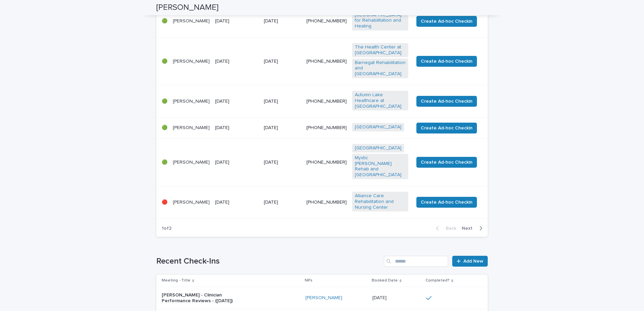
click at [464, 226] on span "Next" at bounding box center [469, 228] width 15 height 5
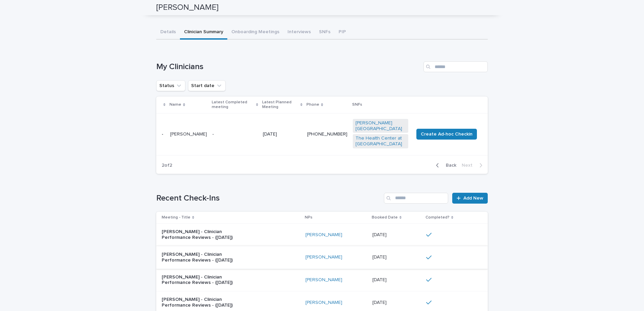
scroll to position [12, 0]
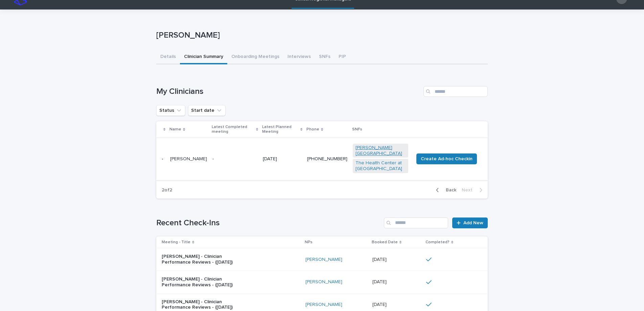
click at [365, 145] on link "[PERSON_NAME][GEOGRAPHIC_DATA]" at bounding box center [381, 151] width 50 height 12
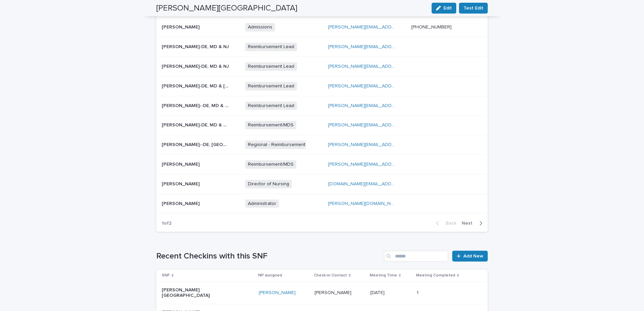
scroll to position [291, 0]
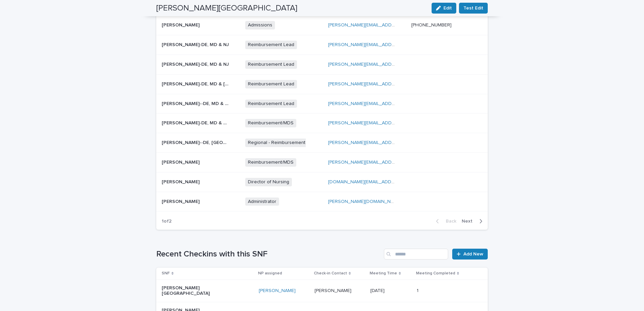
click at [315, 286] on p "[PERSON_NAME]" at bounding box center [334, 289] width 38 height 7
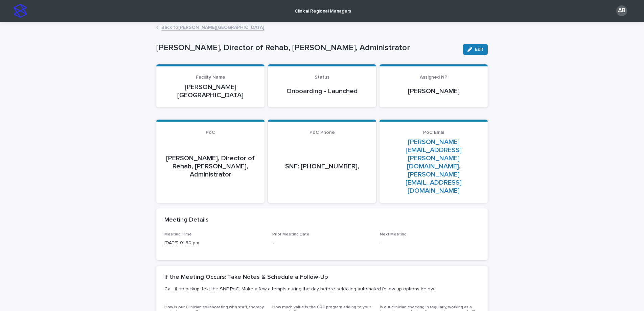
click at [406, 138] on link "[PERSON_NAME][EMAIL_ADDRESS][PERSON_NAME][DOMAIN_NAME]" at bounding box center [434, 153] width 56 height 31
click at [180, 27] on link "Back to [PERSON_NAME][GEOGRAPHIC_DATA]" at bounding box center [212, 27] width 103 height 8
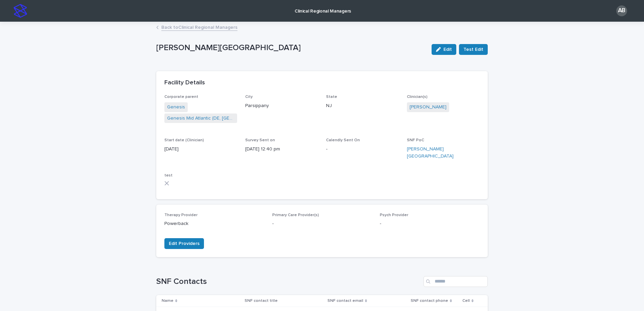
click at [182, 29] on link "Back to Clinical Regional Managers" at bounding box center [199, 27] width 76 height 8
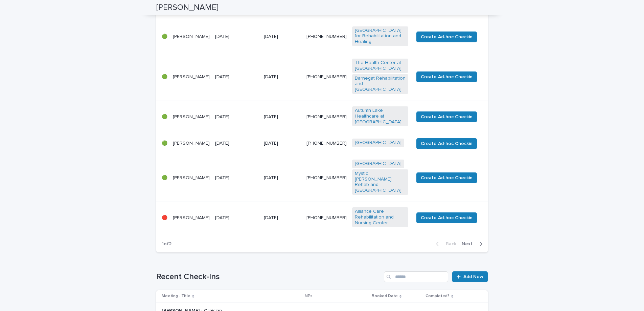
scroll to position [291, 0]
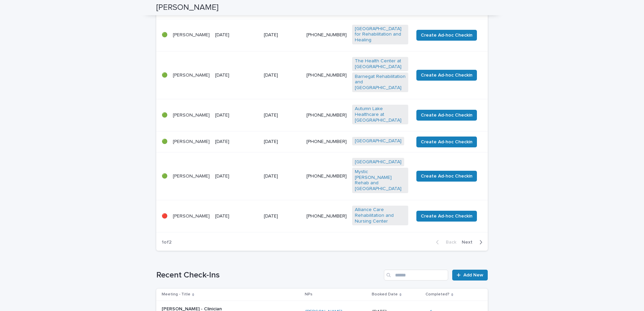
click at [469, 239] on span "Next" at bounding box center [469, 241] width 15 height 5
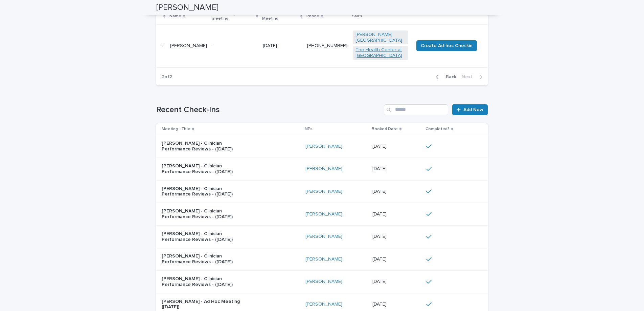
click at [385, 47] on link "The Health Center at [GEOGRAPHIC_DATA]" at bounding box center [381, 53] width 50 height 12
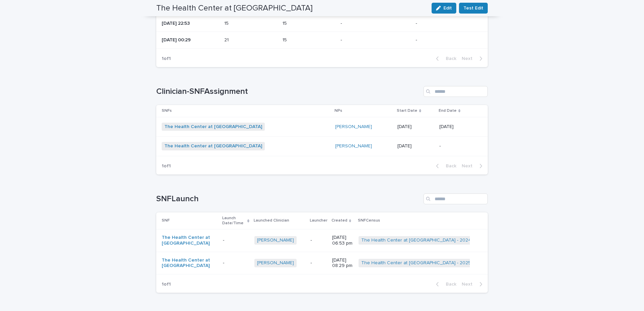
scroll to position [818, 0]
click at [212, 123] on link "The Health Center at [GEOGRAPHIC_DATA]" at bounding box center [213, 126] width 98 height 6
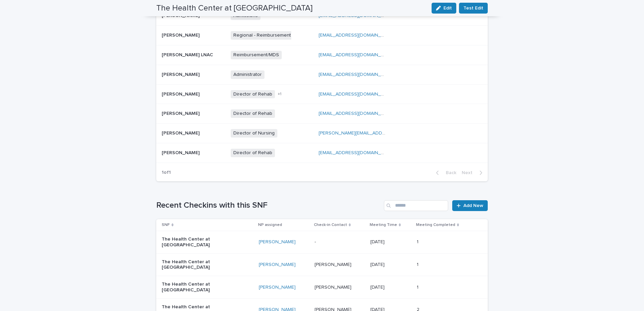
scroll to position [295, 0]
click at [356, 93] on link "[EMAIL_ADDRESS][DOMAIN_NAME]" at bounding box center [357, 95] width 76 height 5
